Goal: Task Accomplishment & Management: Use online tool/utility

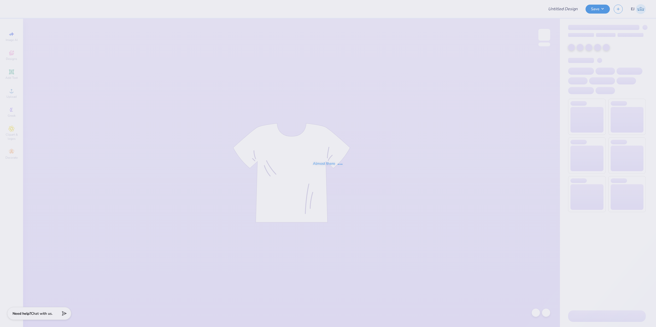
type input "Sweatset"
type input "sig chi darty"
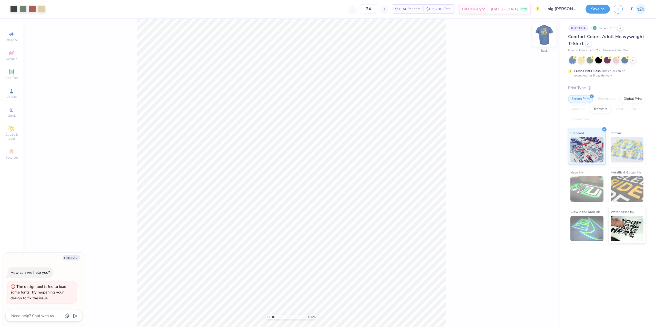
click at [542, 40] on img at bounding box center [544, 35] width 20 height 20
type textarea "x"
type input "7.00"
type input "1.10"
type input "14.14"
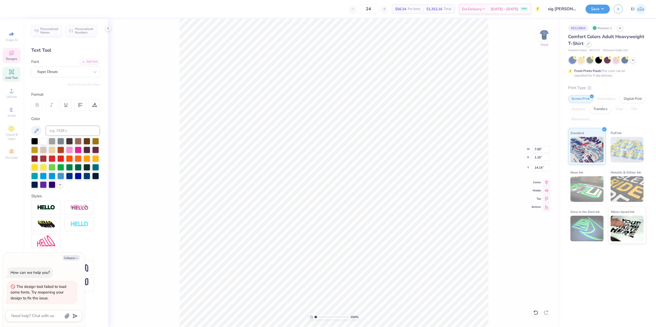
type textarea "x"
type input "4.76"
type input "0.24"
type input "15.09"
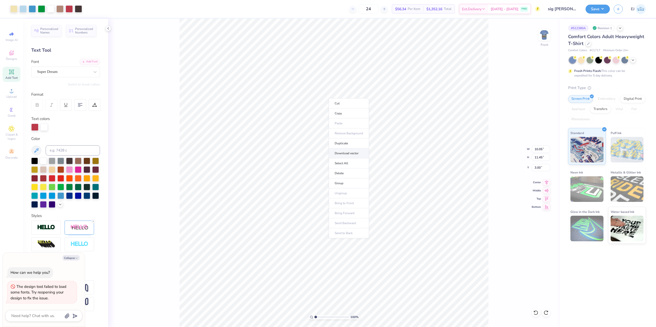
click at [350, 156] on li "Download vector" at bounding box center [349, 154] width 40 height 10
type textarea "x"
